Goal: Task Accomplishment & Management: Manage account settings

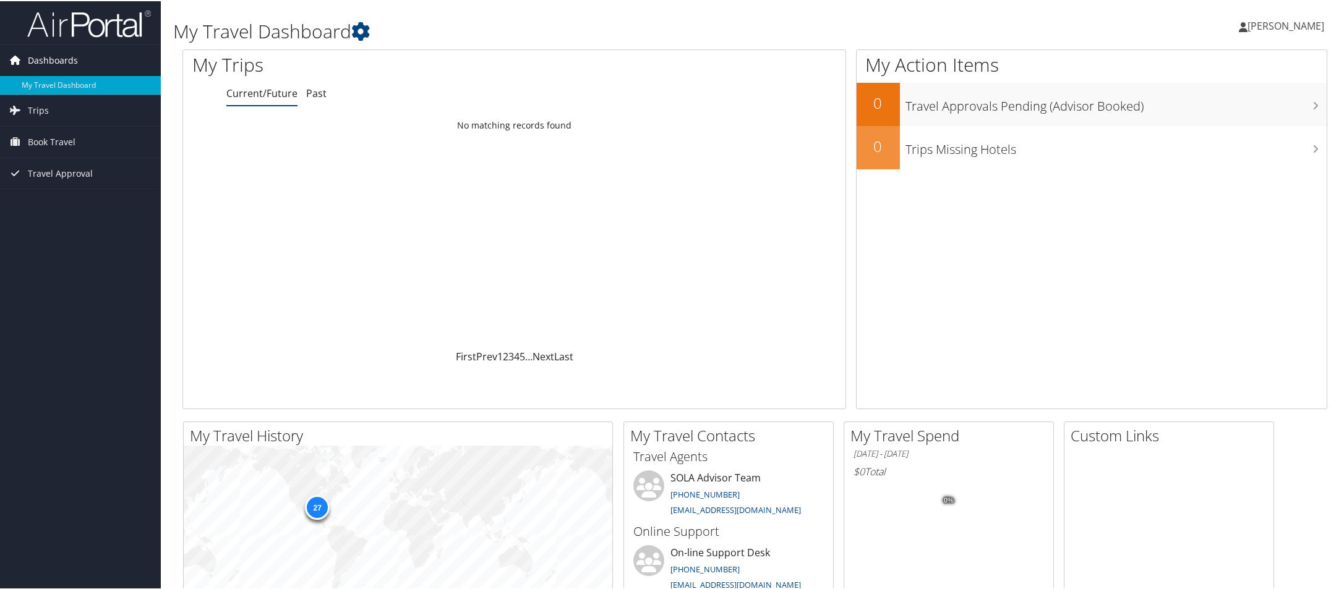
click at [61, 58] on span "Dashboards" at bounding box center [53, 59] width 50 height 31
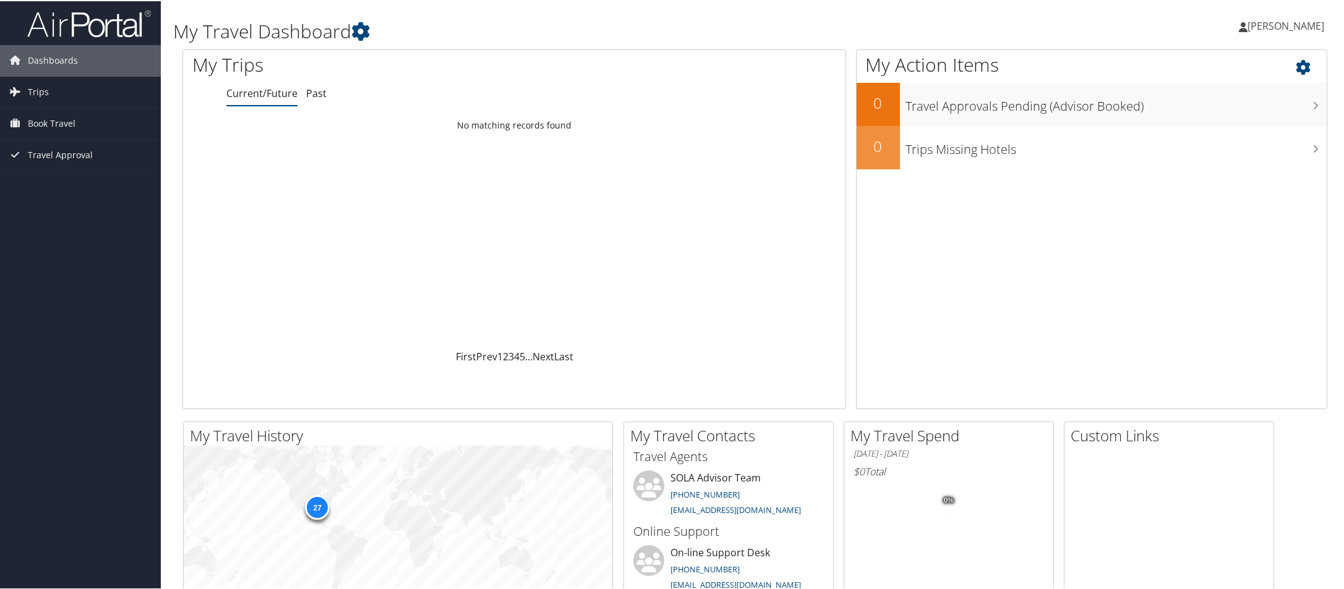
click at [1022, 375] on div "My Action Items 0 Travel Approvals Pending (Advisor Booked) 0 Trips Missing Hot…" at bounding box center [1092, 228] width 472 height 360
click at [49, 55] on span "Dashboards" at bounding box center [53, 59] width 50 height 31
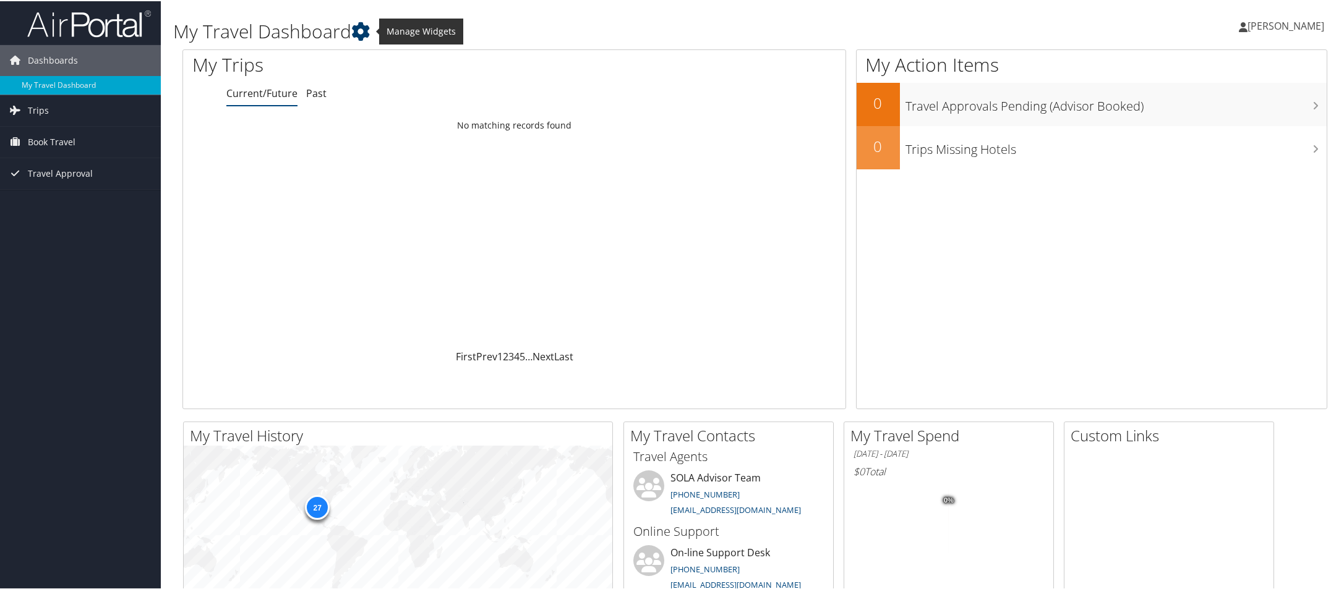
click at [356, 30] on icon at bounding box center [360, 30] width 19 height 19
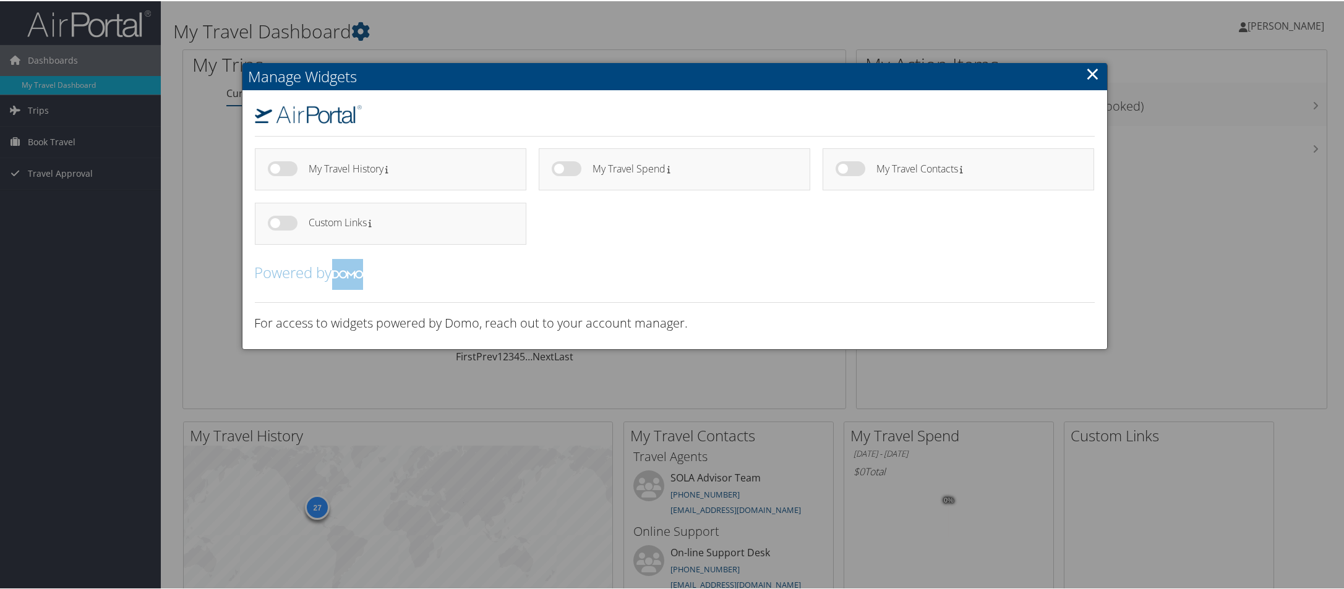
click at [1088, 80] on link "×" at bounding box center [1093, 72] width 14 height 25
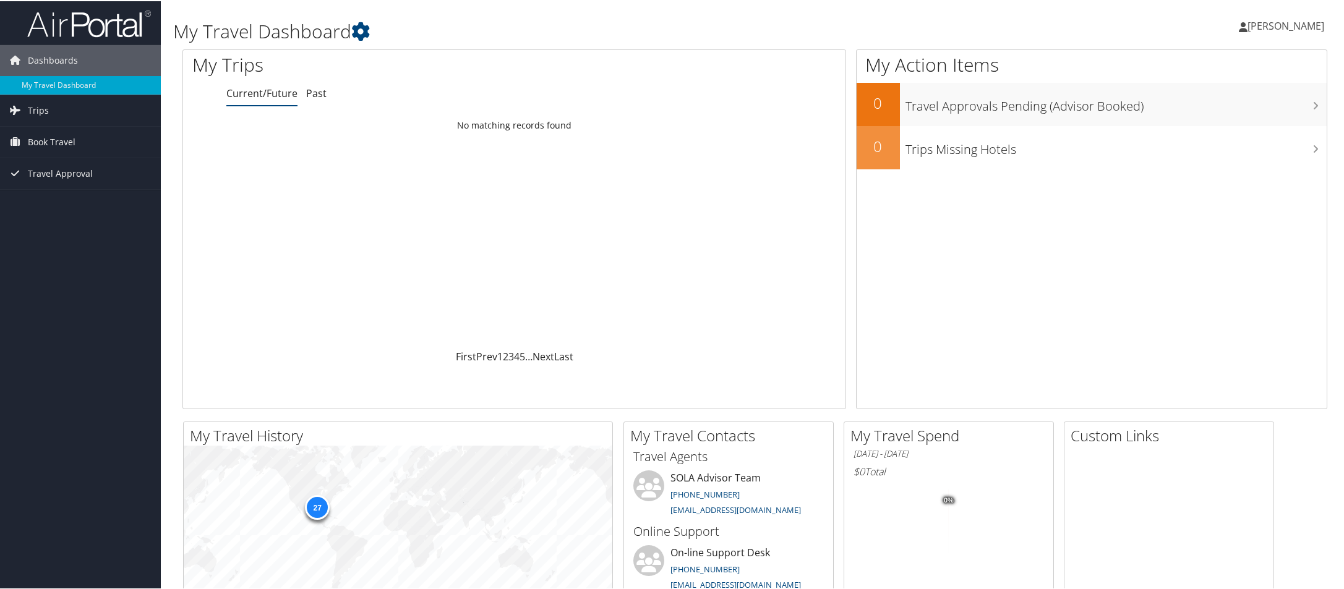
click at [1245, 24] on icon at bounding box center [1243, 26] width 9 height 10
click at [1233, 108] on link "View Travel Profile" at bounding box center [1254, 110] width 138 height 21
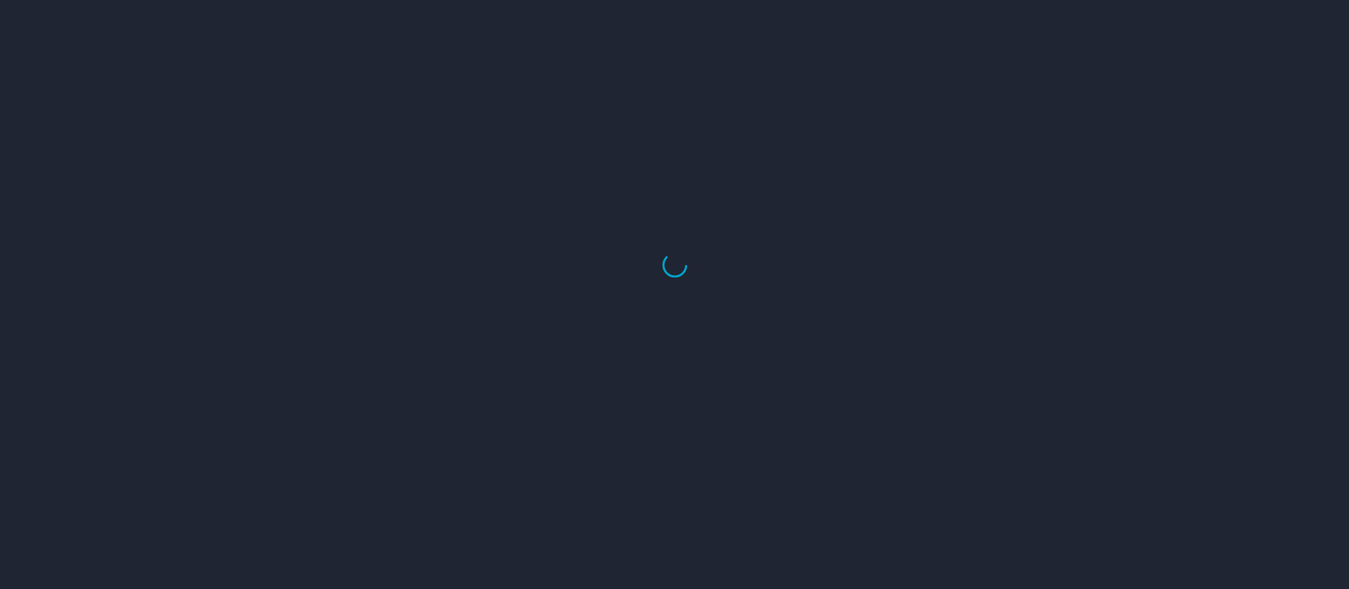
select select "US"
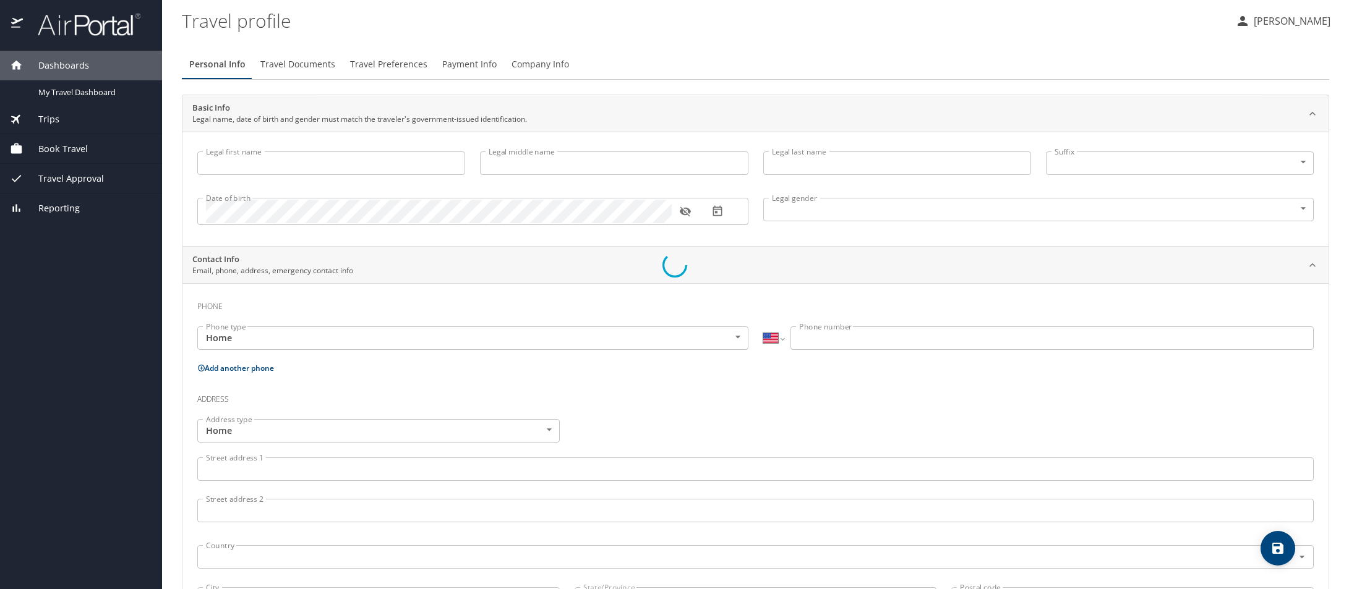
type input "[PERSON_NAME]"
type input "[DEMOGRAPHIC_DATA]"
type input "[PERSON_NAME]"
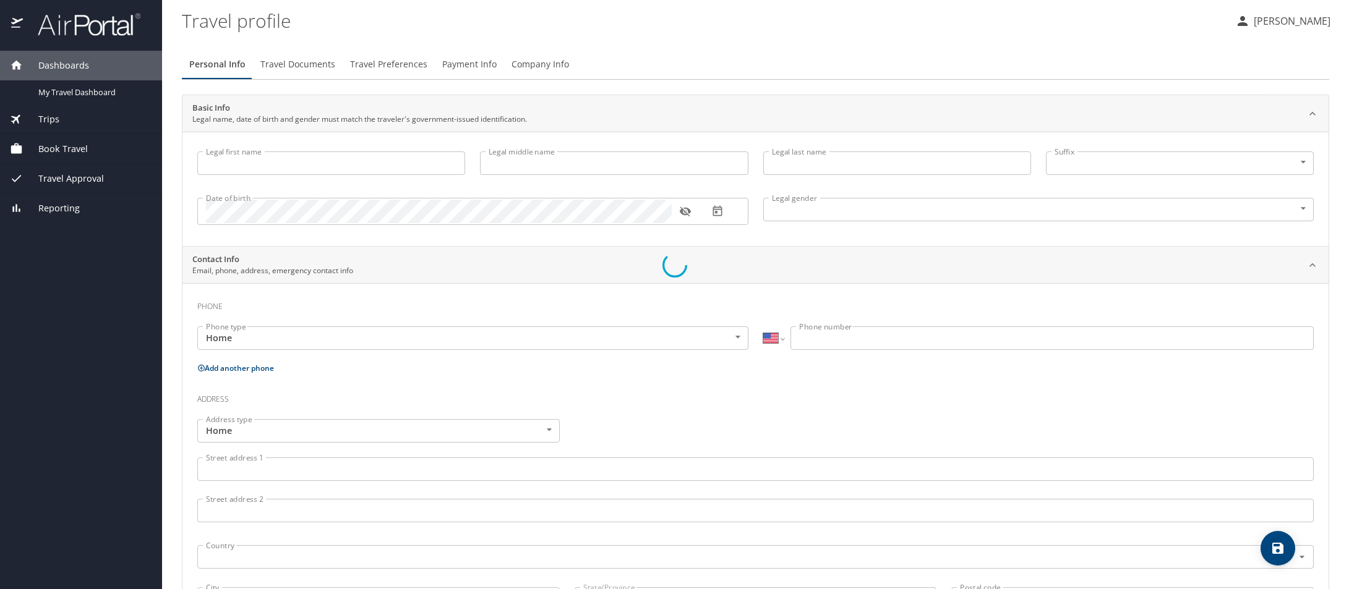
type input "[PERSON_NAME]"
type input "[PHONE_NUMBER]"
select select "US"
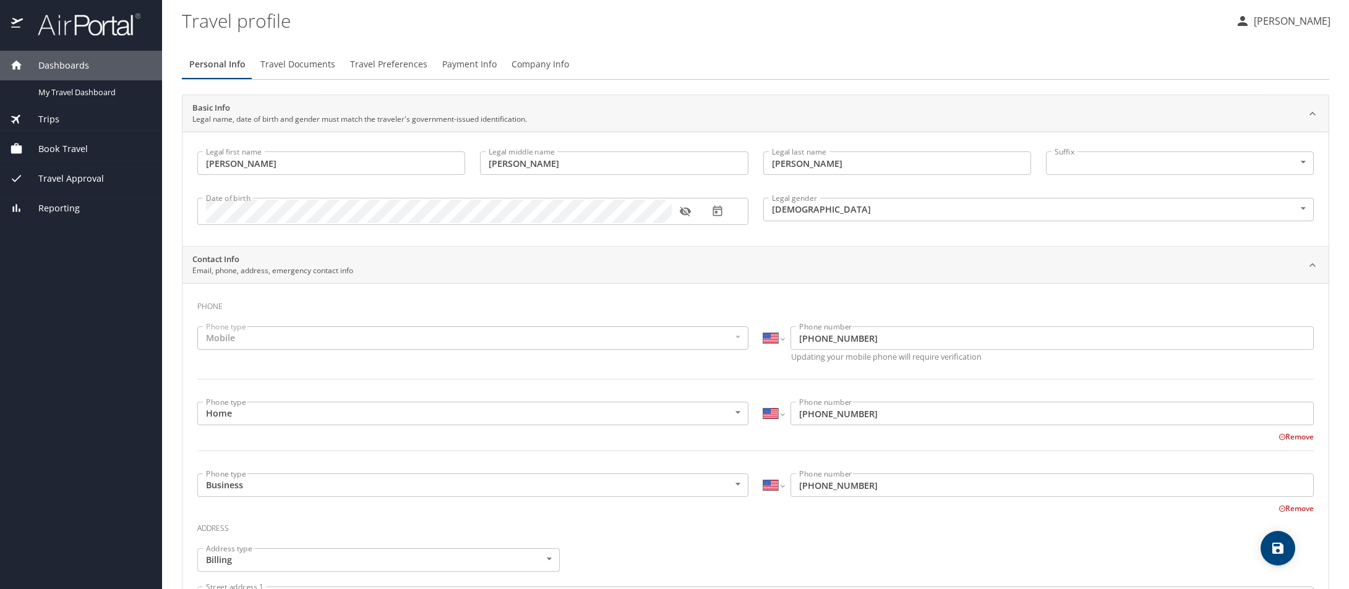
click at [804, 129] on div "Basic Info Legal name, date of birth and gender must match the traveler's gover…" at bounding box center [755, 113] width 1146 height 37
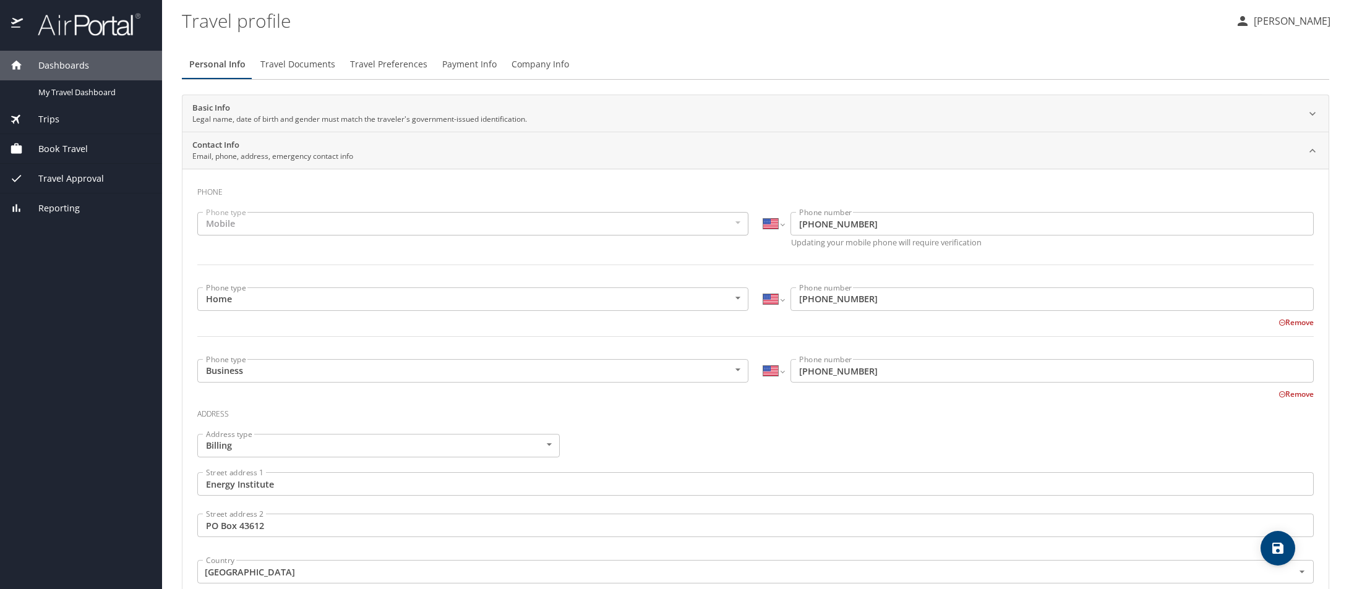
click at [807, 54] on div "Personal Info Travel Documents Travel Preferences Payment Info Company Info" at bounding box center [755, 64] width 1147 height 30
click at [297, 59] on span "Travel Documents" at bounding box center [297, 64] width 75 height 15
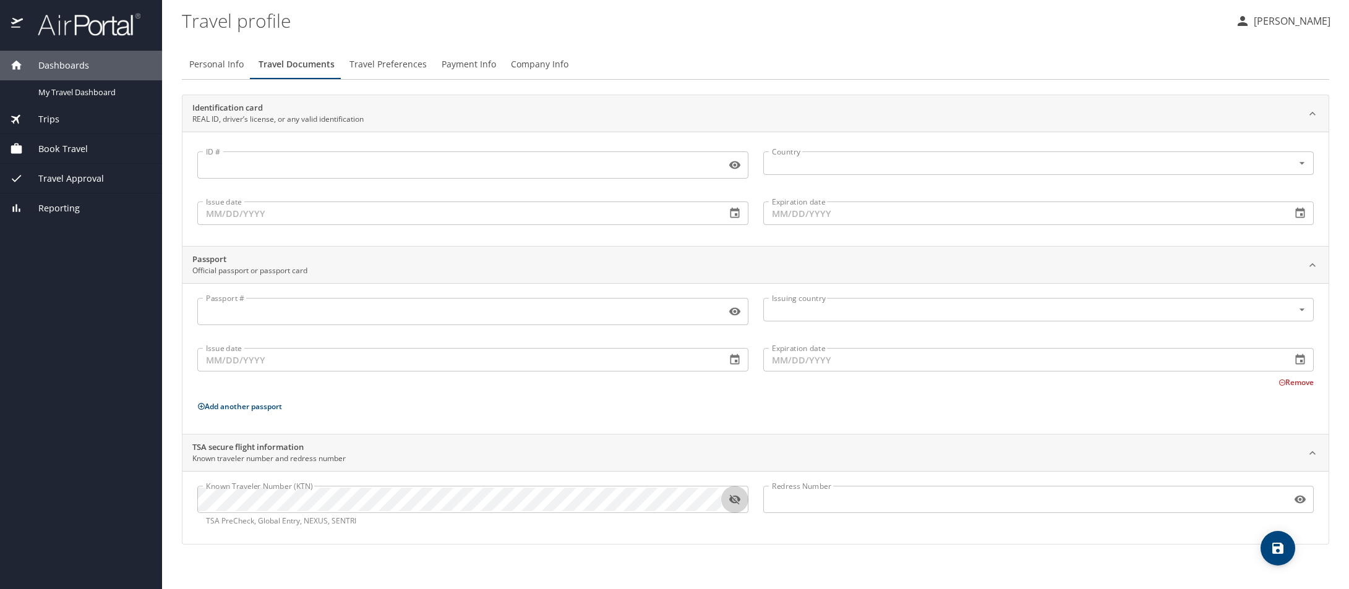
click at [736, 502] on icon "button" at bounding box center [734, 500] width 11 height 10
